Goal: Task Accomplishment & Management: Manage account settings

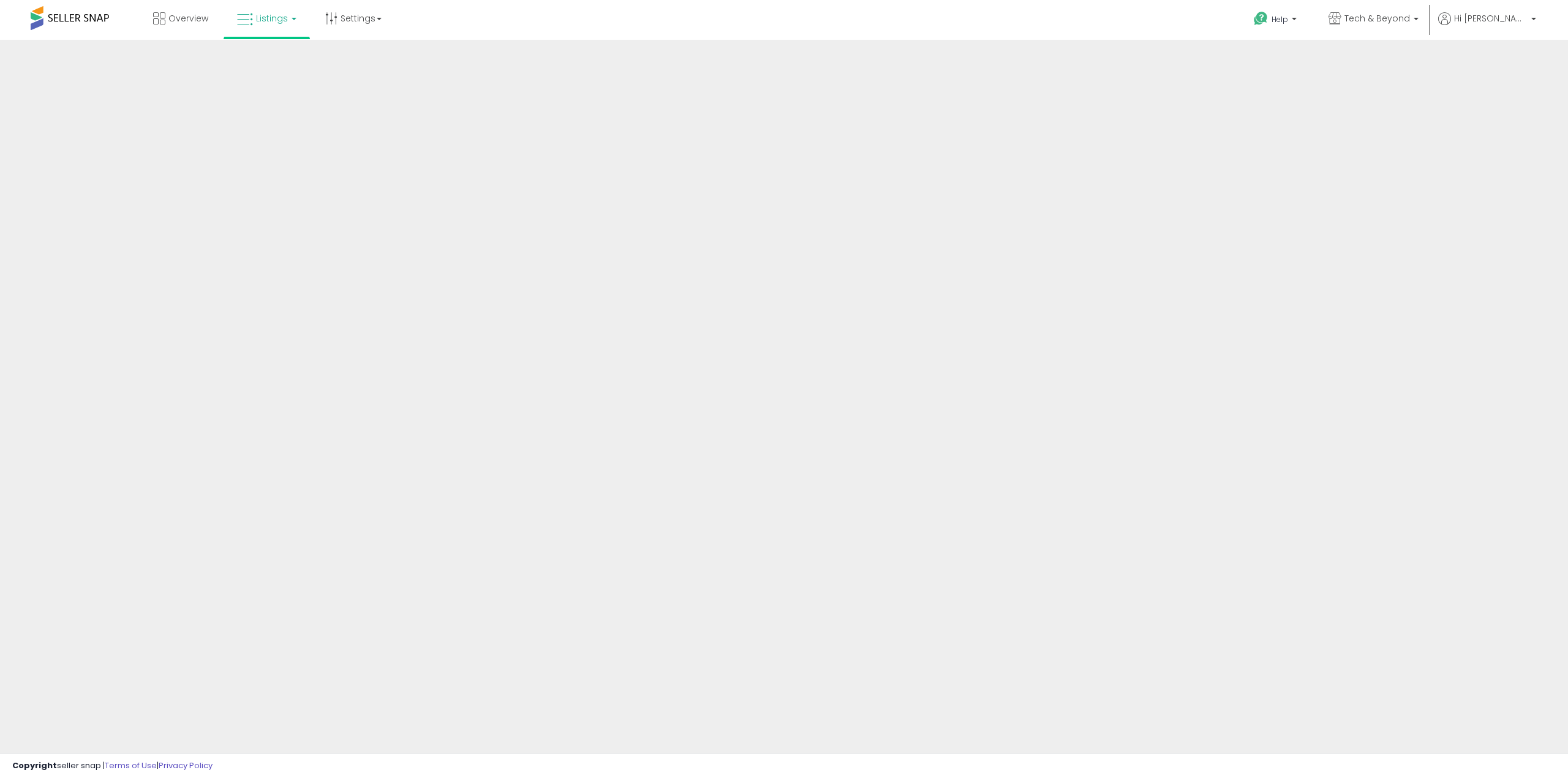
click at [268, 27] on link "Listings" at bounding box center [266, 18] width 78 height 37
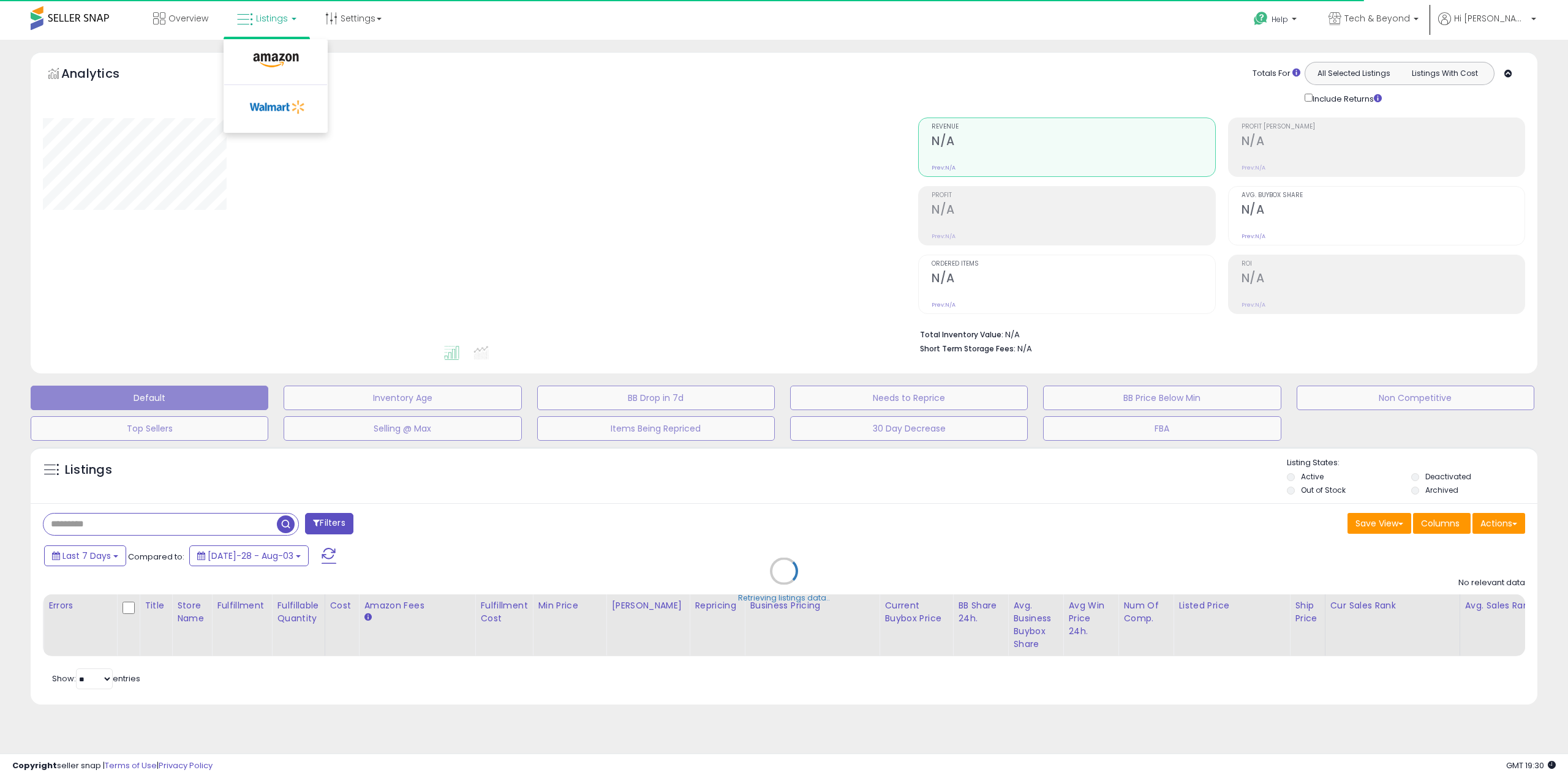
click at [0, 0] on div "Retrieving graph data.." at bounding box center [0, 0] width 0 height 0
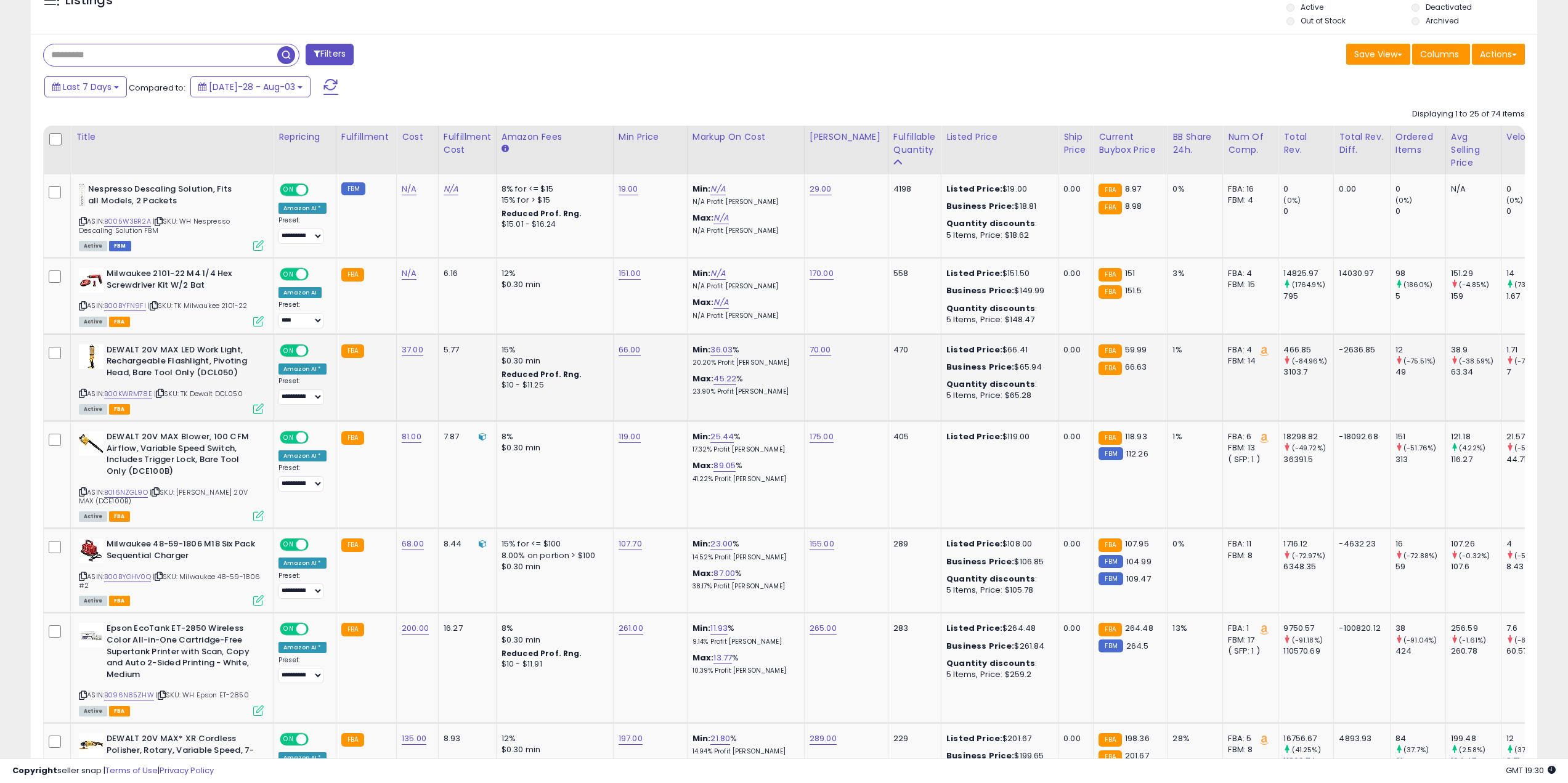
scroll to position [493, 0]
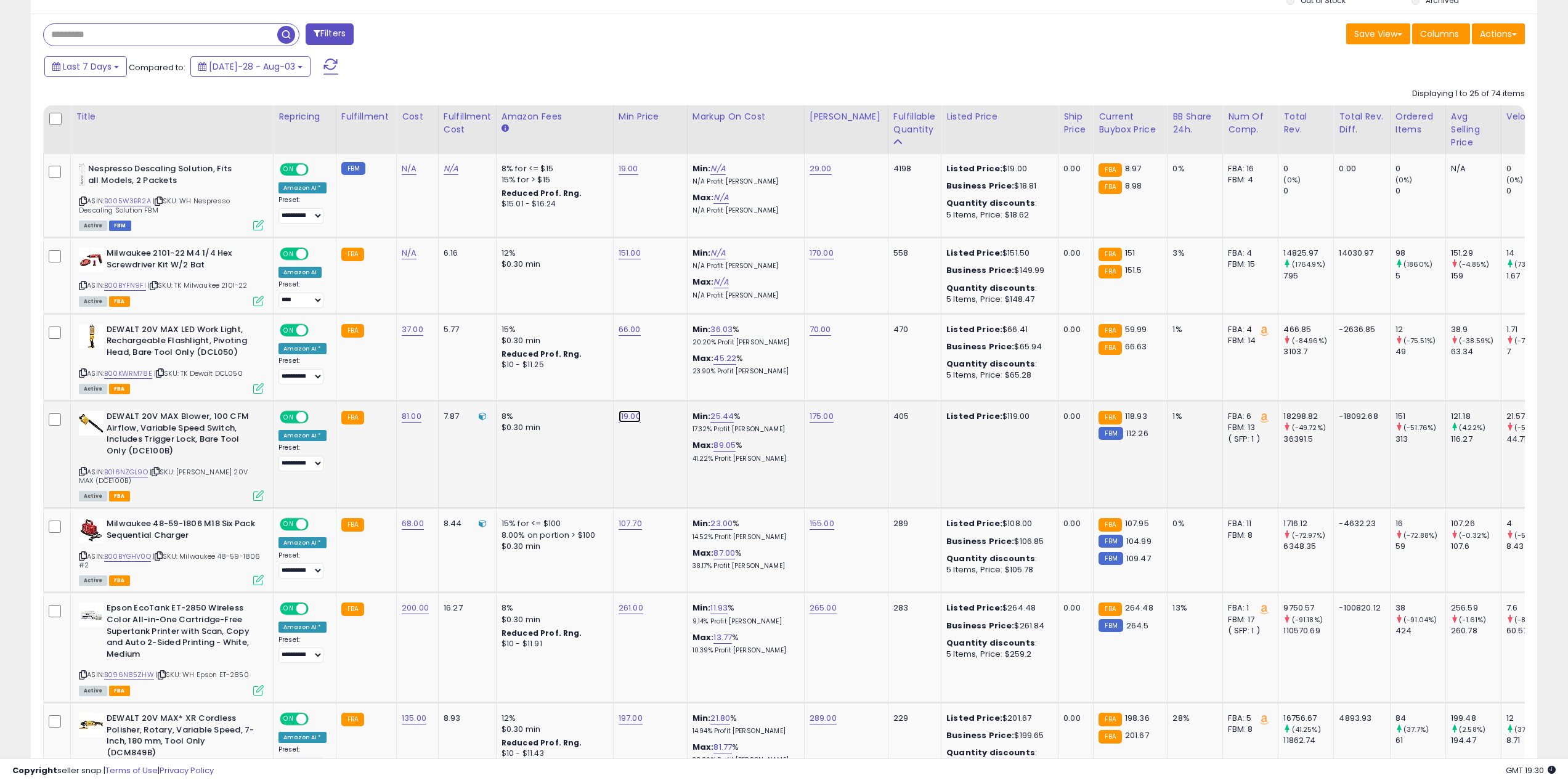
click at [622, 175] on link "119.00" at bounding box center [628, 168] width 20 height 12
drag, startPoint x: 614, startPoint y: 392, endPoint x: 553, endPoint y: 391, distance: 61.0
click at [553, 391] on input "******" at bounding box center [590, 386] width 109 height 21
click button "submit" at bounding box center [660, 384] width 21 height 18
click at [143, 560] on link "B00BYGHV0Q" at bounding box center [128, 556] width 47 height 10
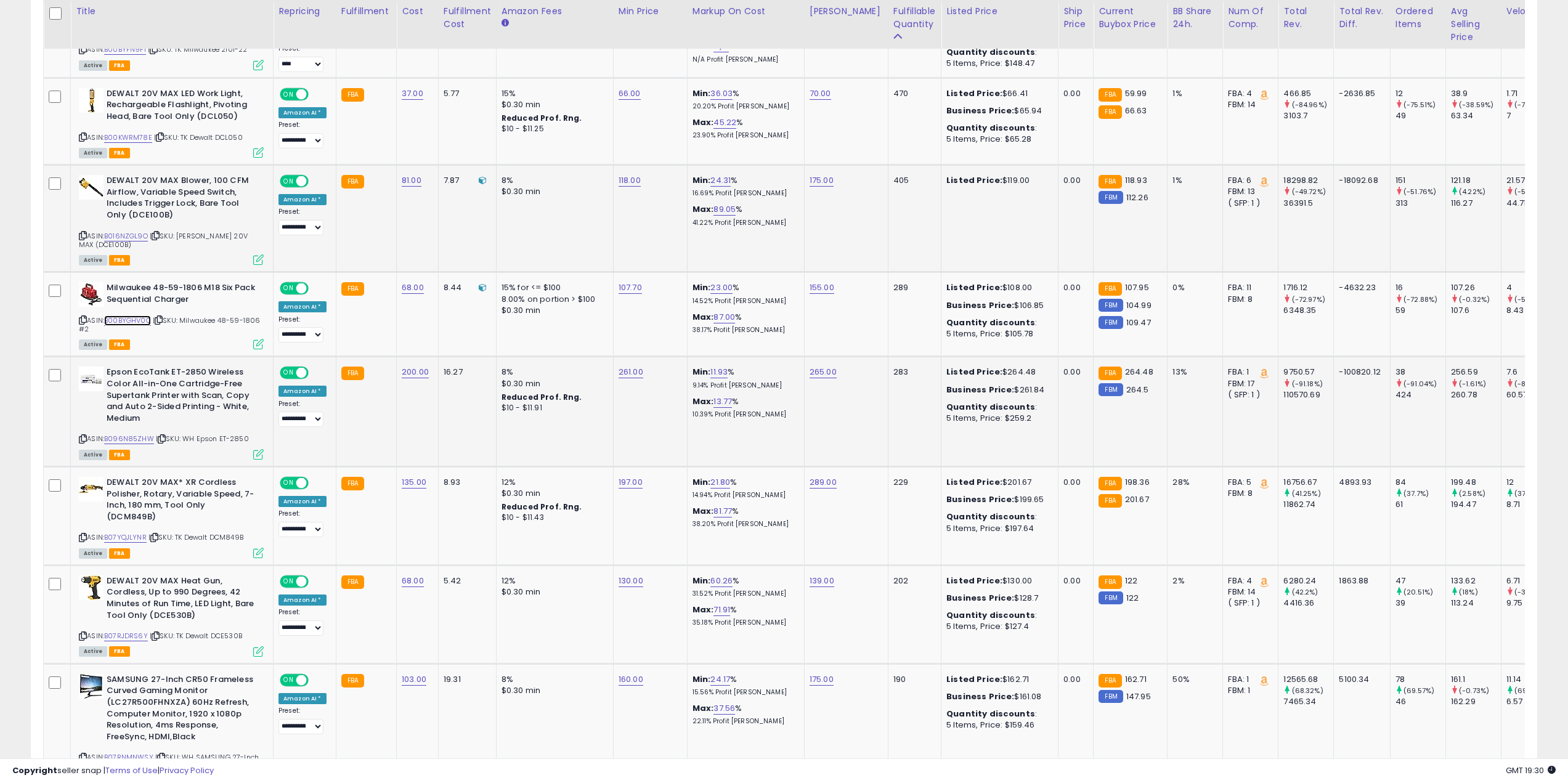
scroll to position [739, 0]
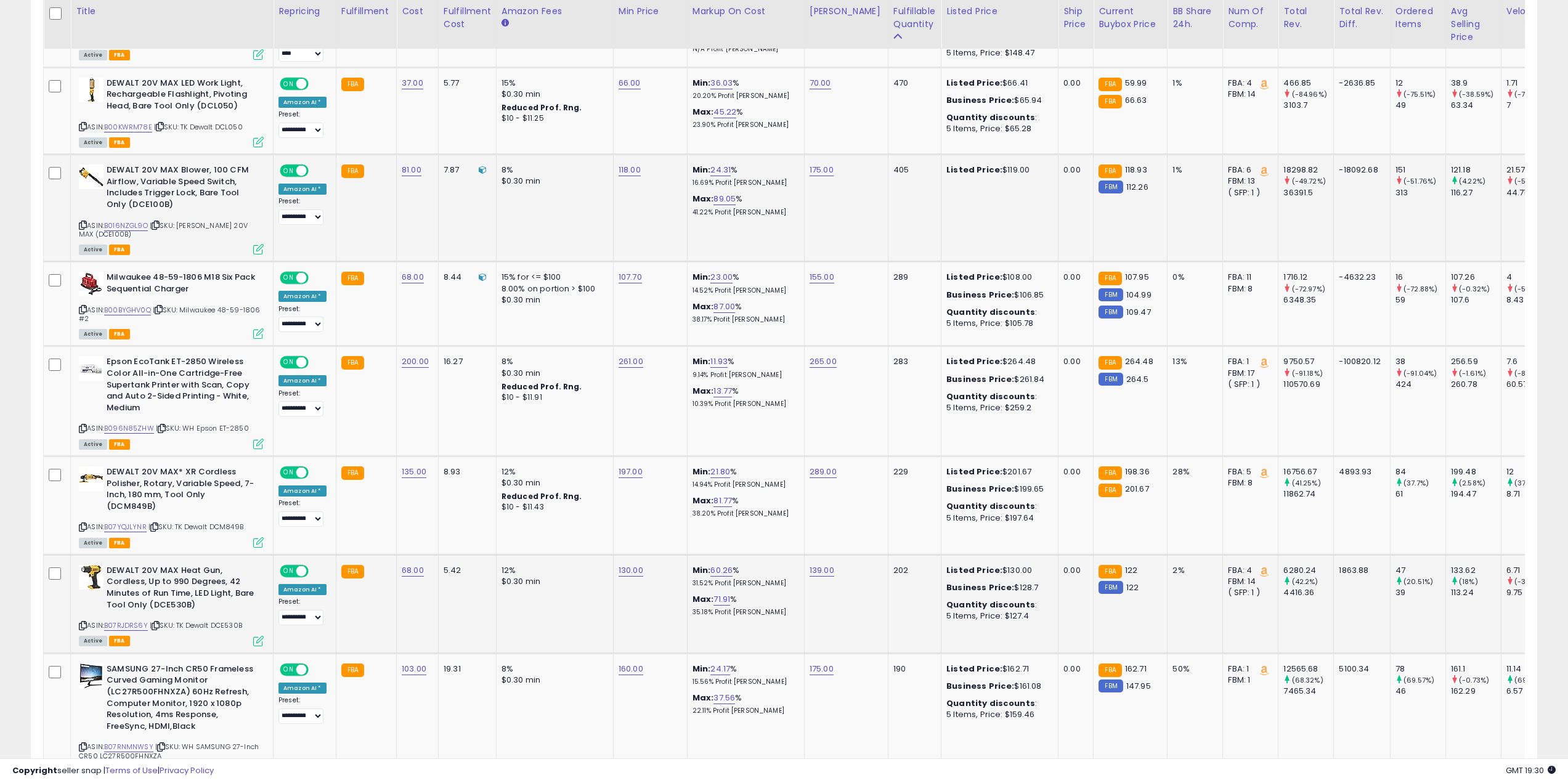
click at [132, 603] on div "ASIN: B07RJDRS6Y | SKU: TK Dewalt DCE530B Active FBA" at bounding box center [171, 605] width 185 height 80
click at [147, 621] on link "B07RJDRS6Y" at bounding box center [126, 626] width 44 height 10
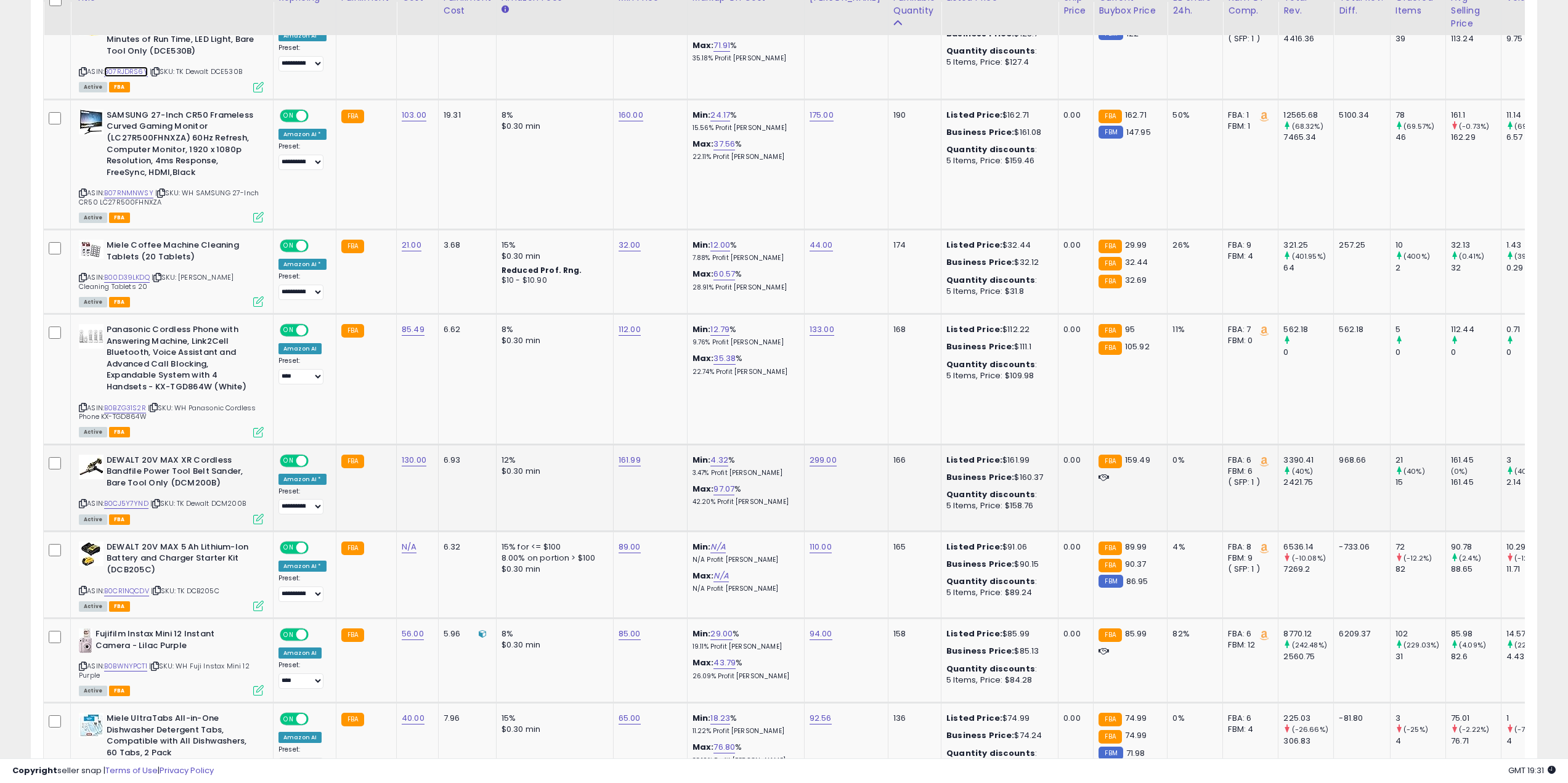
scroll to position [1294, 0]
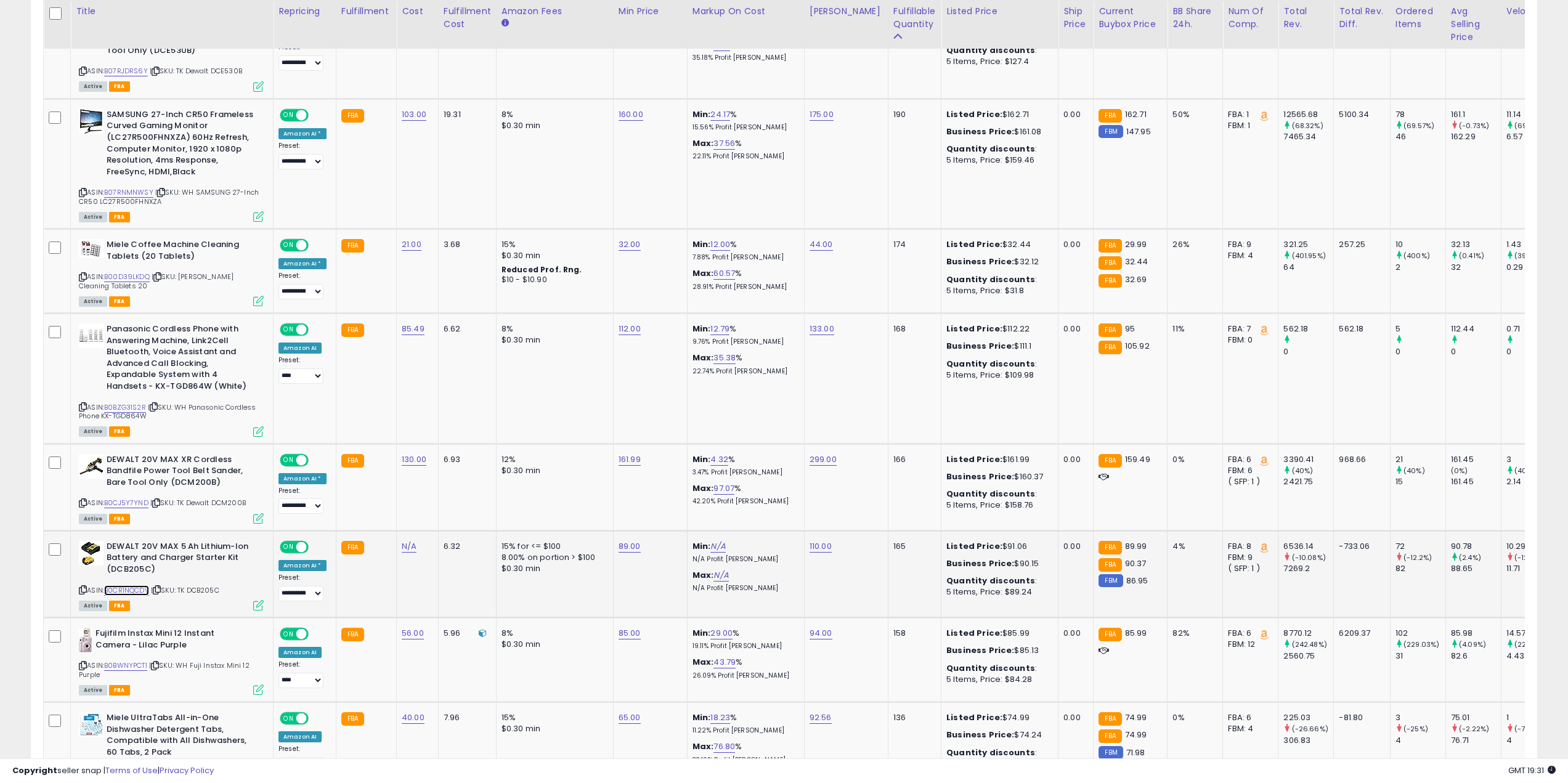
click at [143, 585] on link "B0CR1NQCDV" at bounding box center [127, 590] width 45 height 10
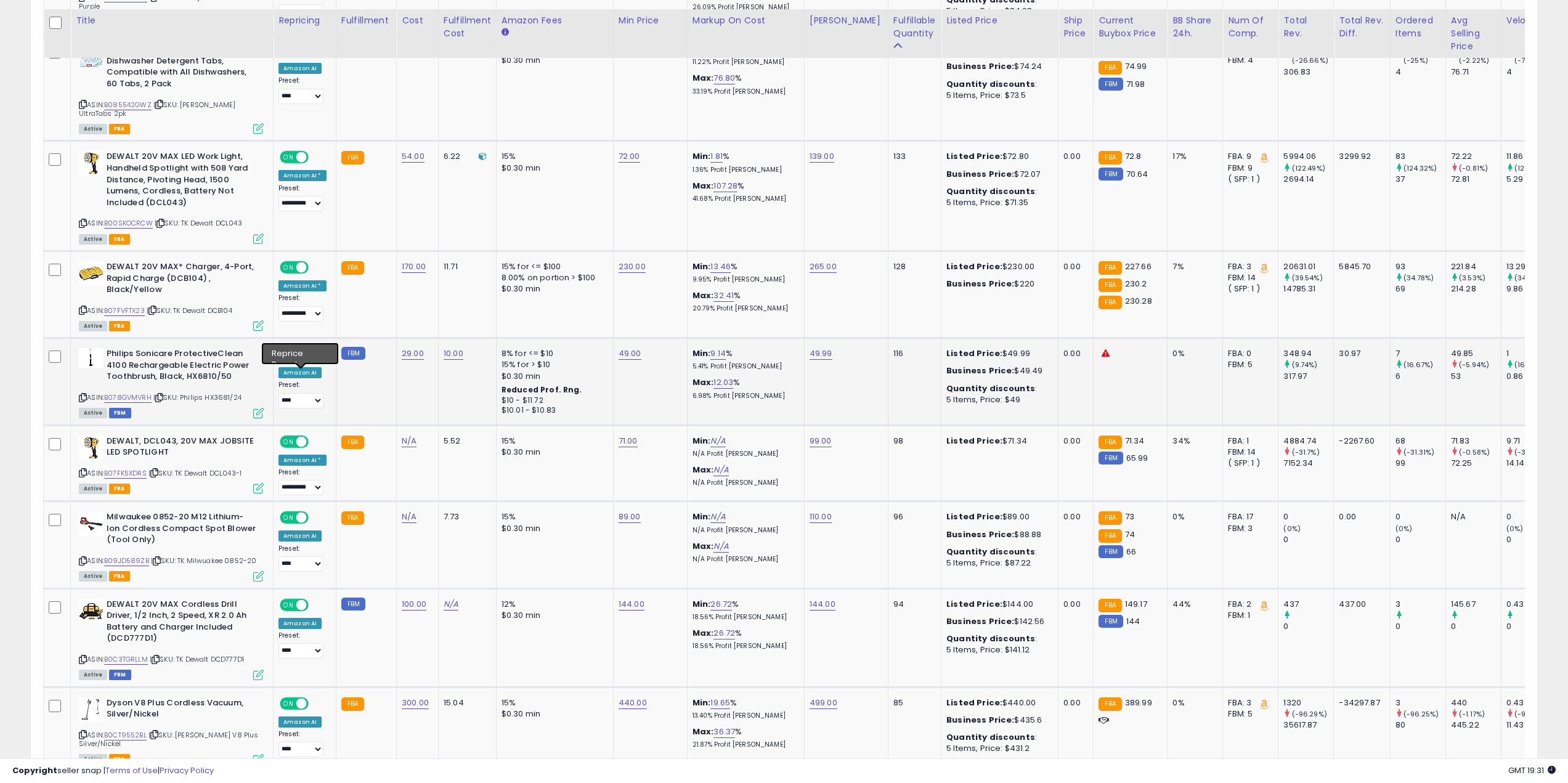
scroll to position [1972, 0]
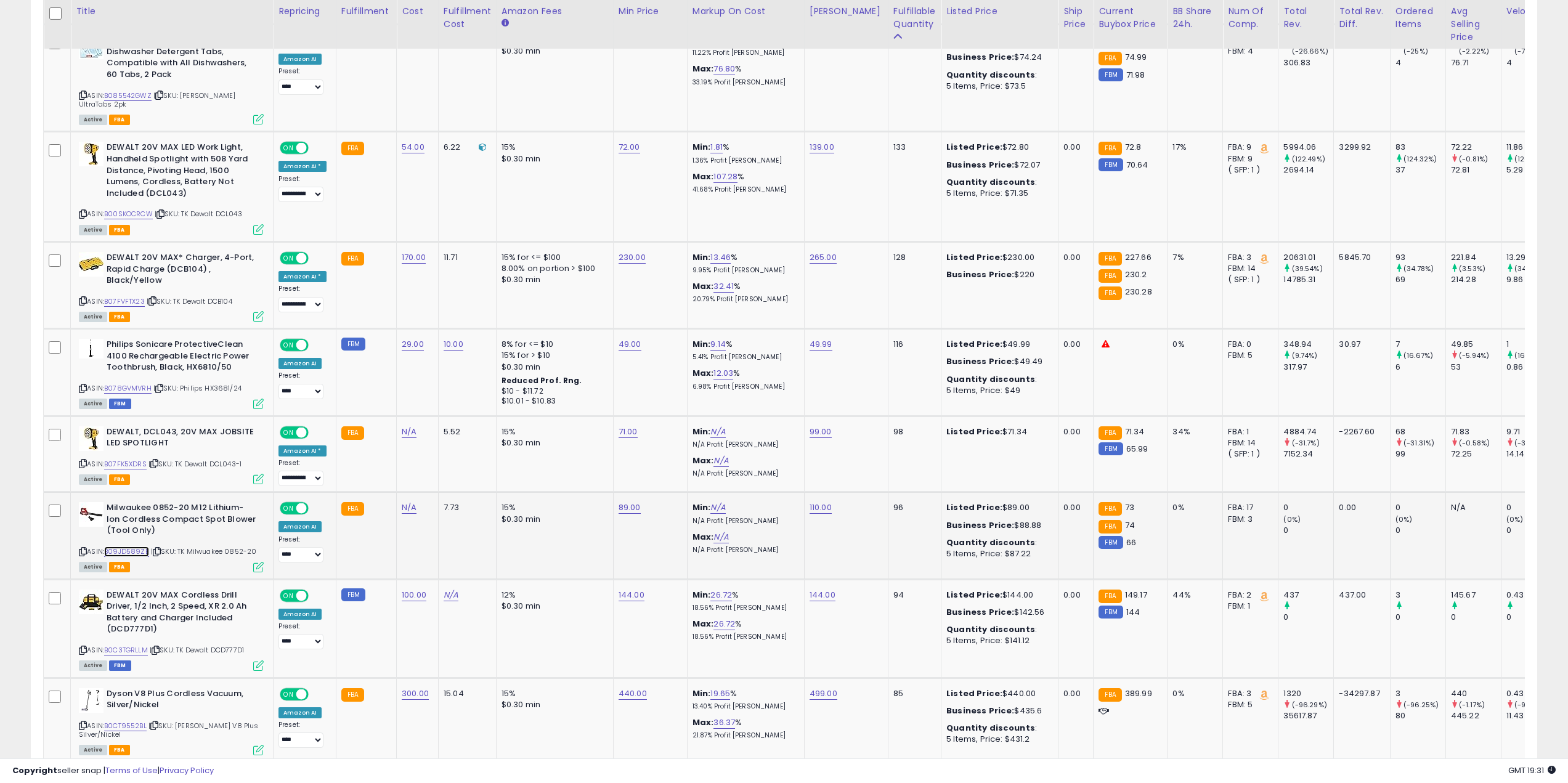
click at [136, 546] on link "B09JD589ZB" at bounding box center [127, 551] width 45 height 10
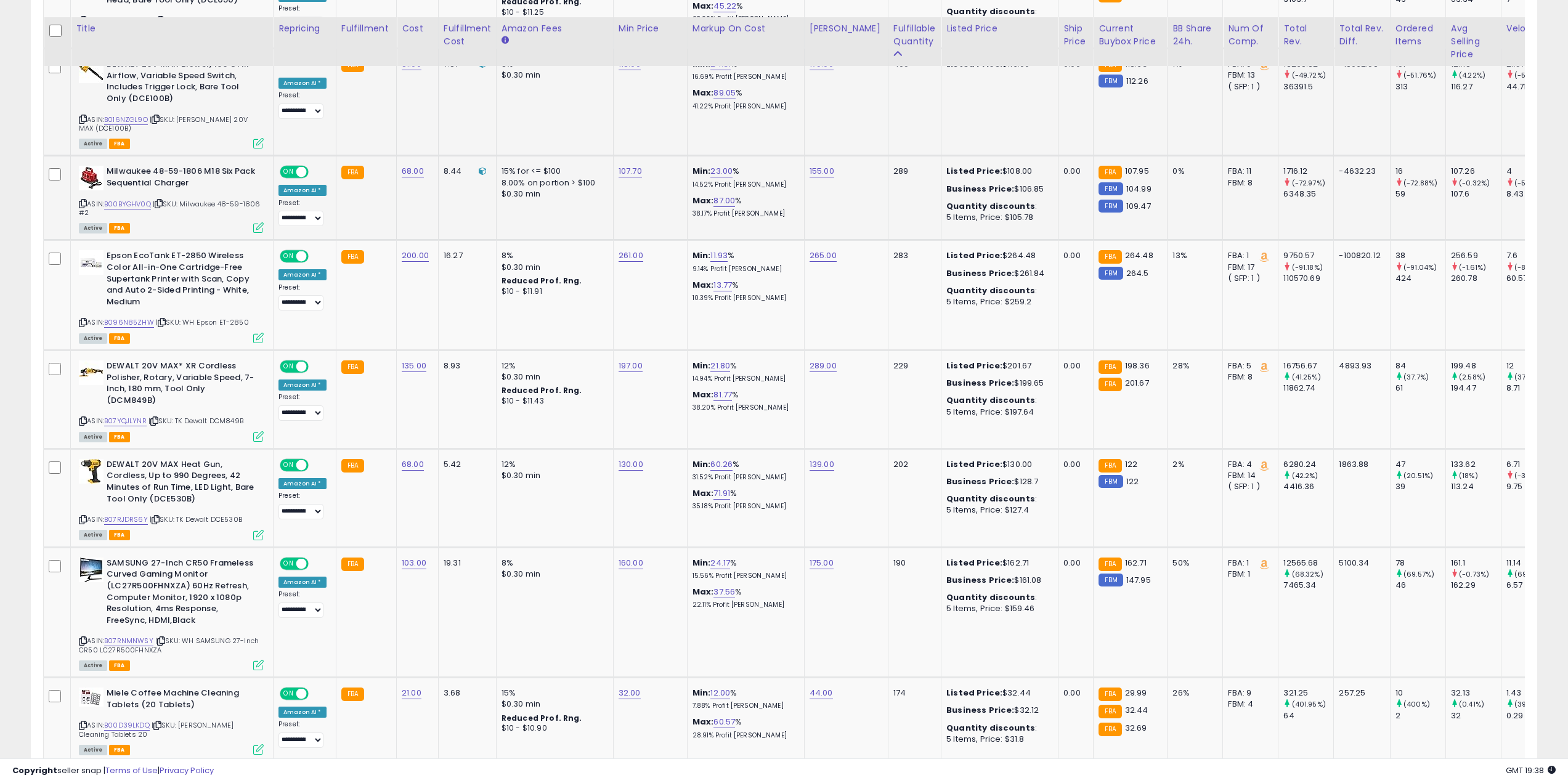
scroll to position [863, 0]
